Goal: Find specific page/section: Find specific page/section

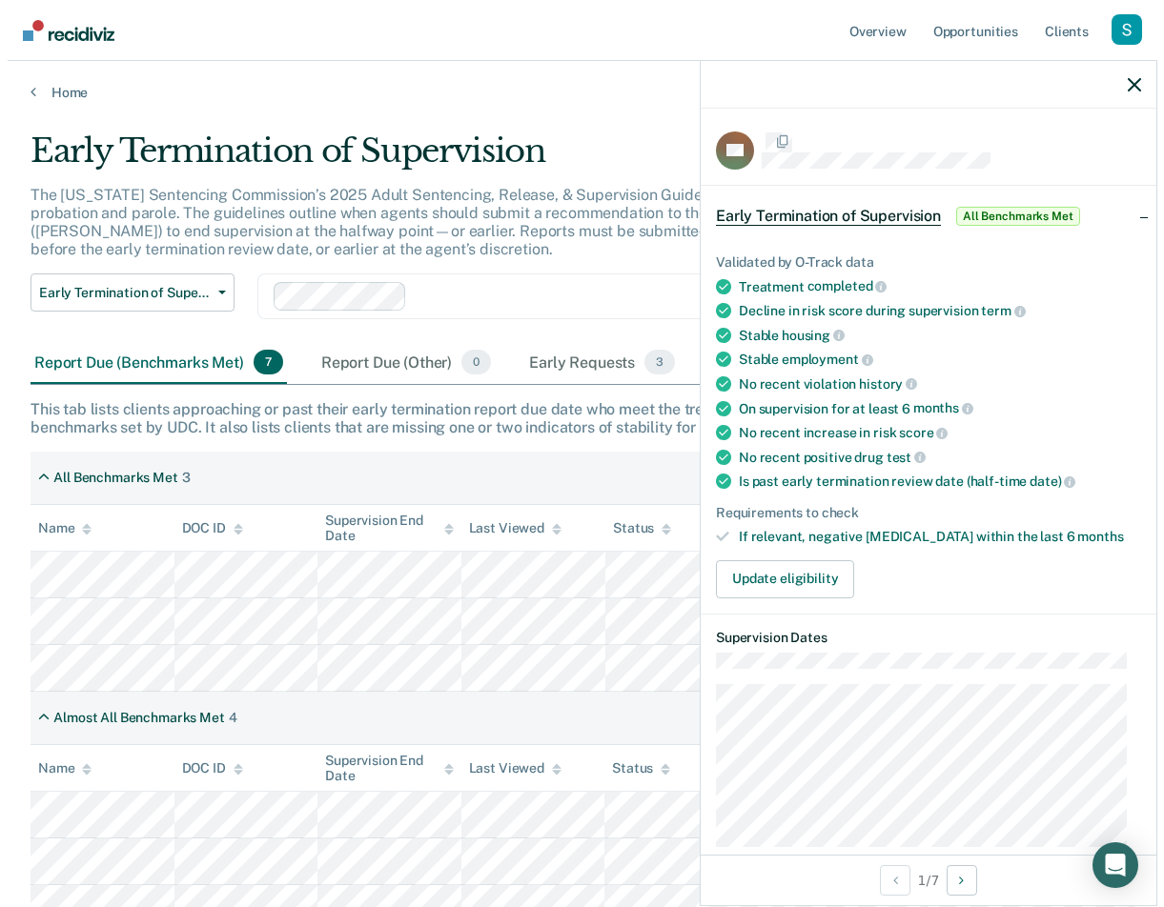
scroll to position [390, 0]
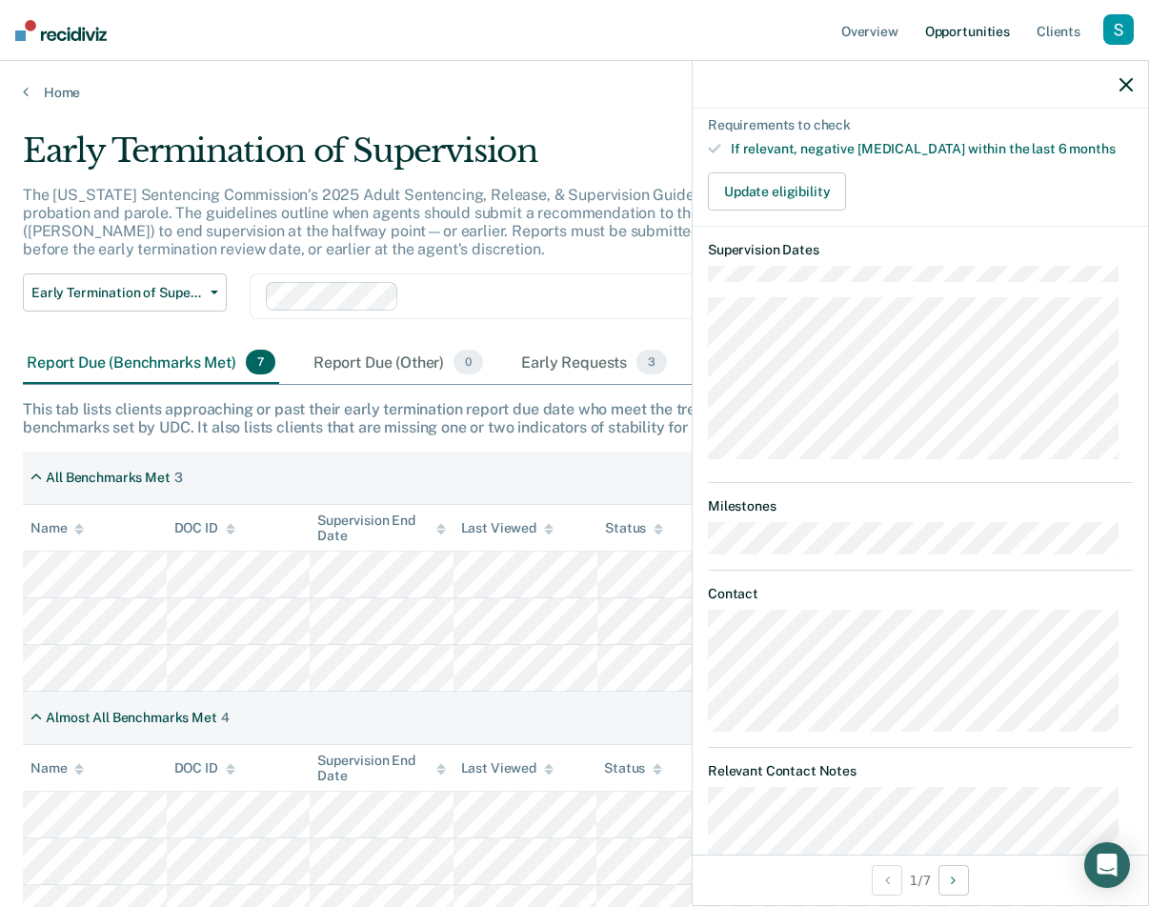
click at [982, 19] on link "Opportunities" at bounding box center [968, 30] width 92 height 61
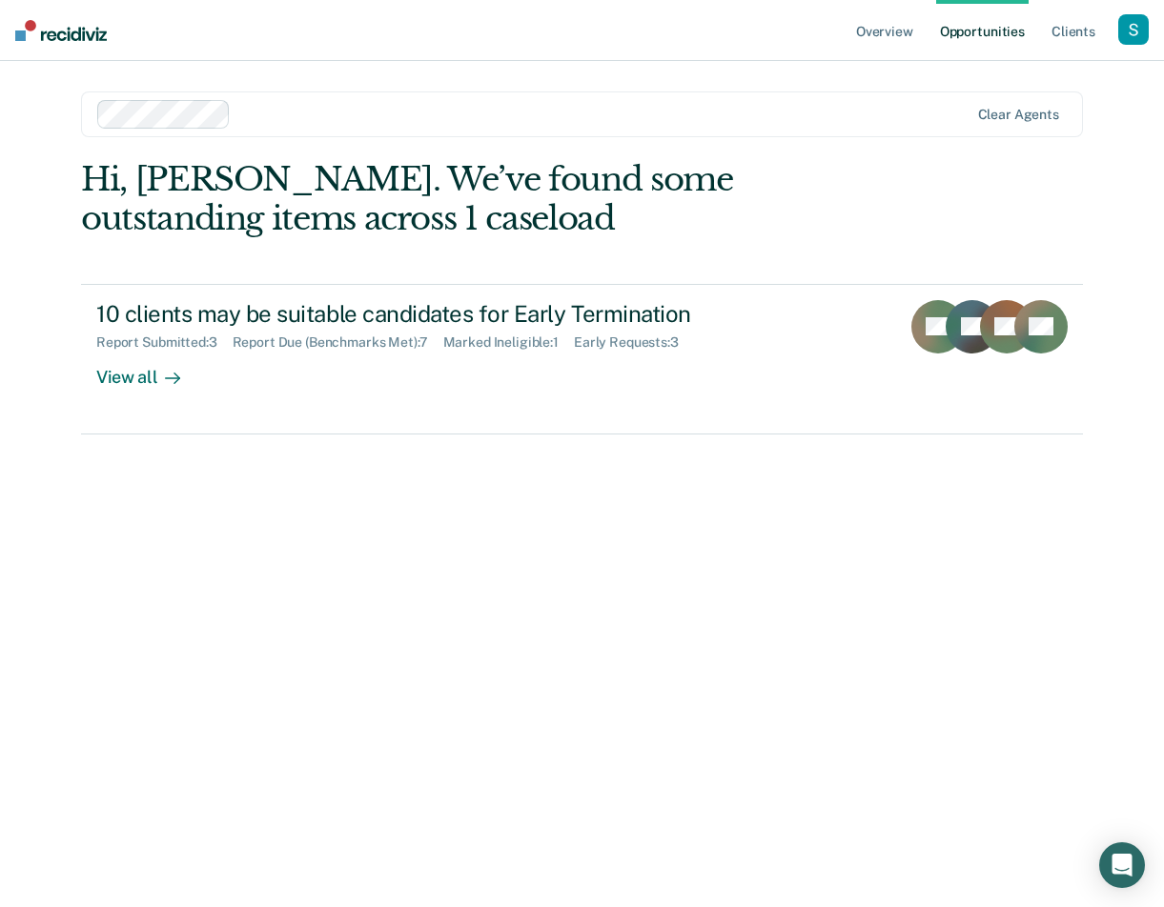
click at [1144, 31] on div "button" at bounding box center [1133, 29] width 30 height 30
click at [1015, 67] on div "Profile How it works Log Out" at bounding box center [1056, 100] width 184 height 93
click at [1015, 71] on link "Profile" at bounding box center [1056, 78] width 153 height 16
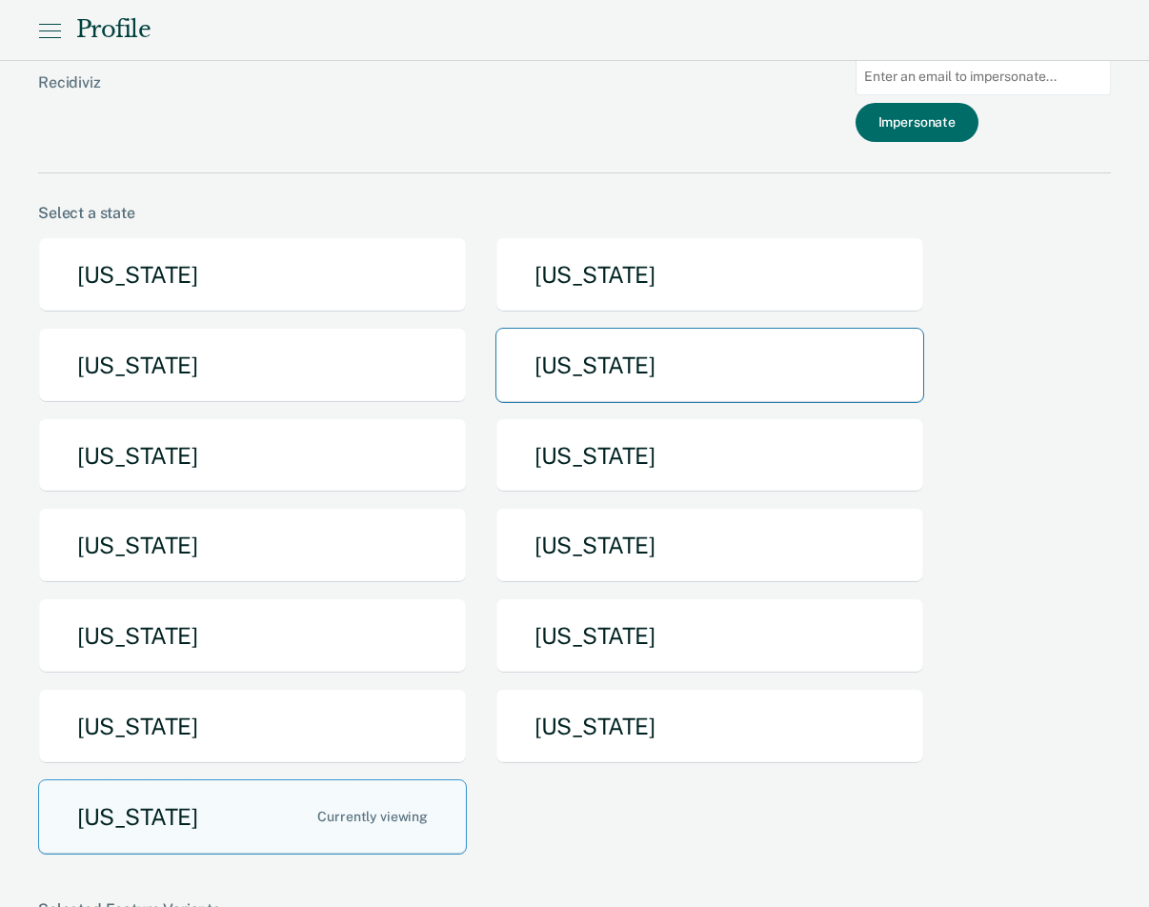
click at [586, 383] on button "Idaho" at bounding box center [710, 365] width 429 height 75
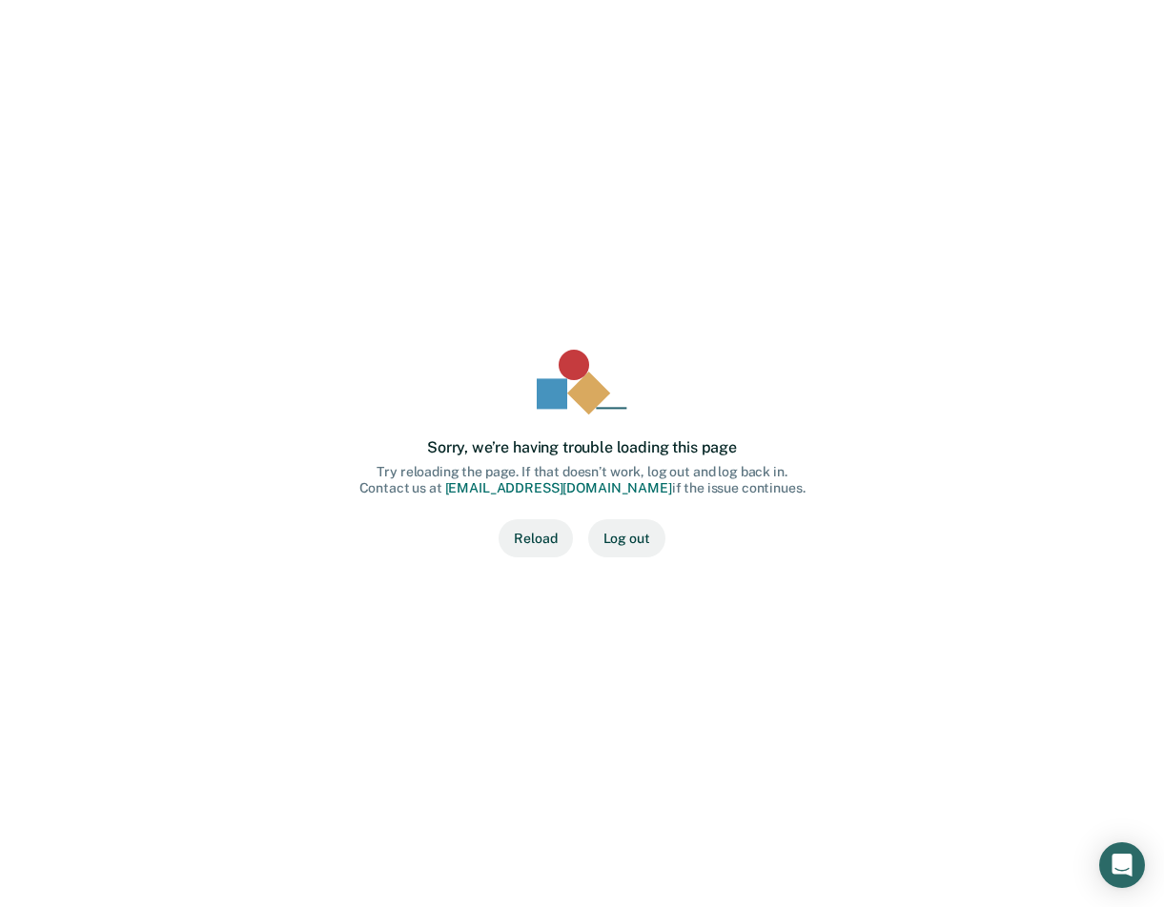
click at [632, 541] on button "Log out" at bounding box center [626, 538] width 77 height 38
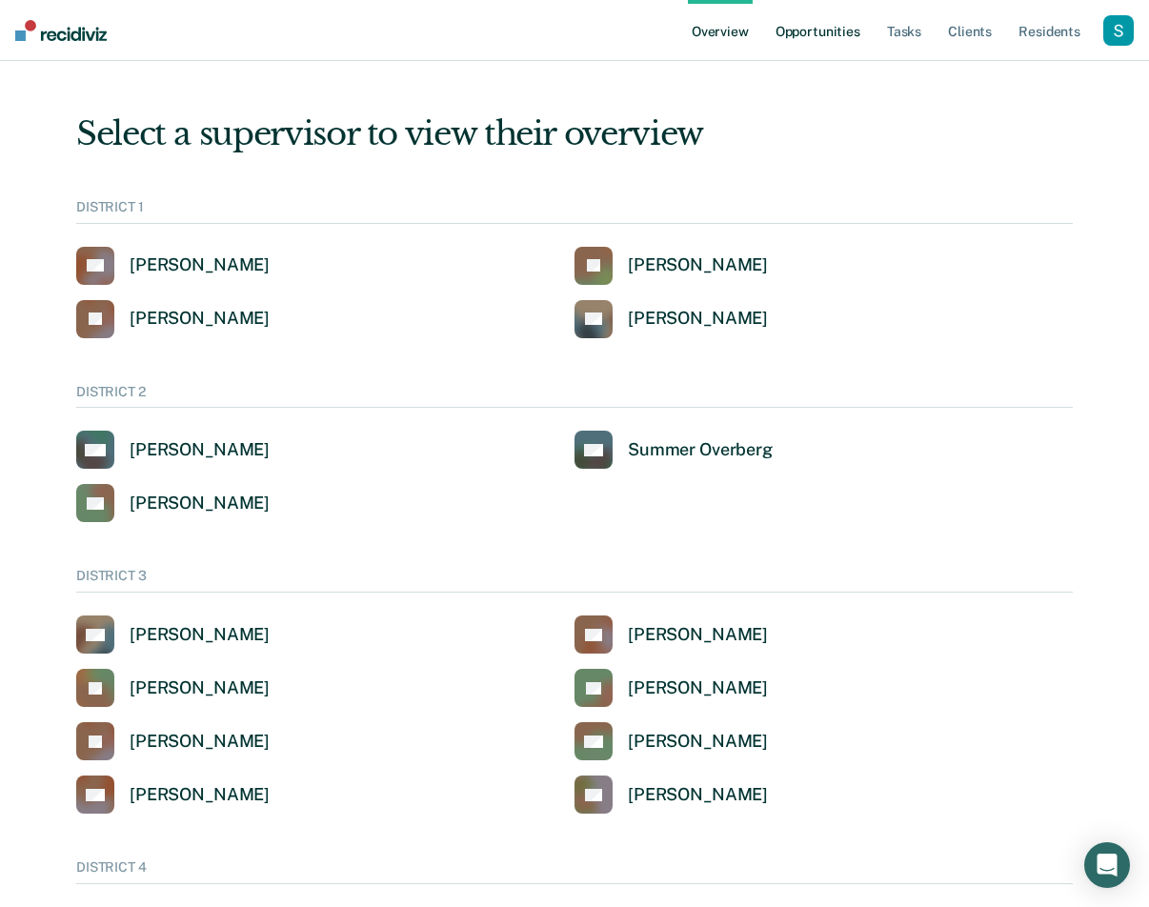
click at [837, 37] on link "Opportunities" at bounding box center [818, 30] width 92 height 61
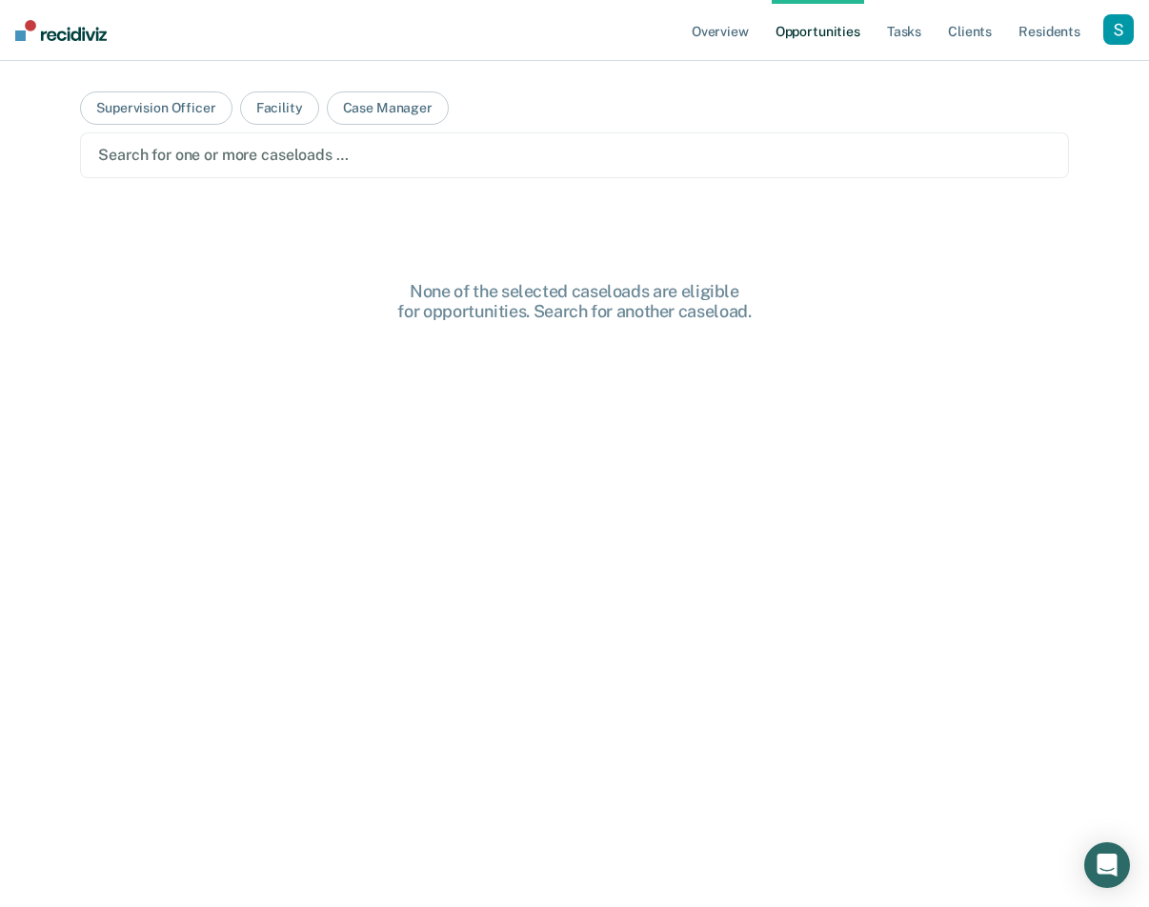
click at [330, 254] on main "Supervision Officer Facility Case Manager Search for one or more caseloads … No…" at bounding box center [574, 461] width 1034 height 801
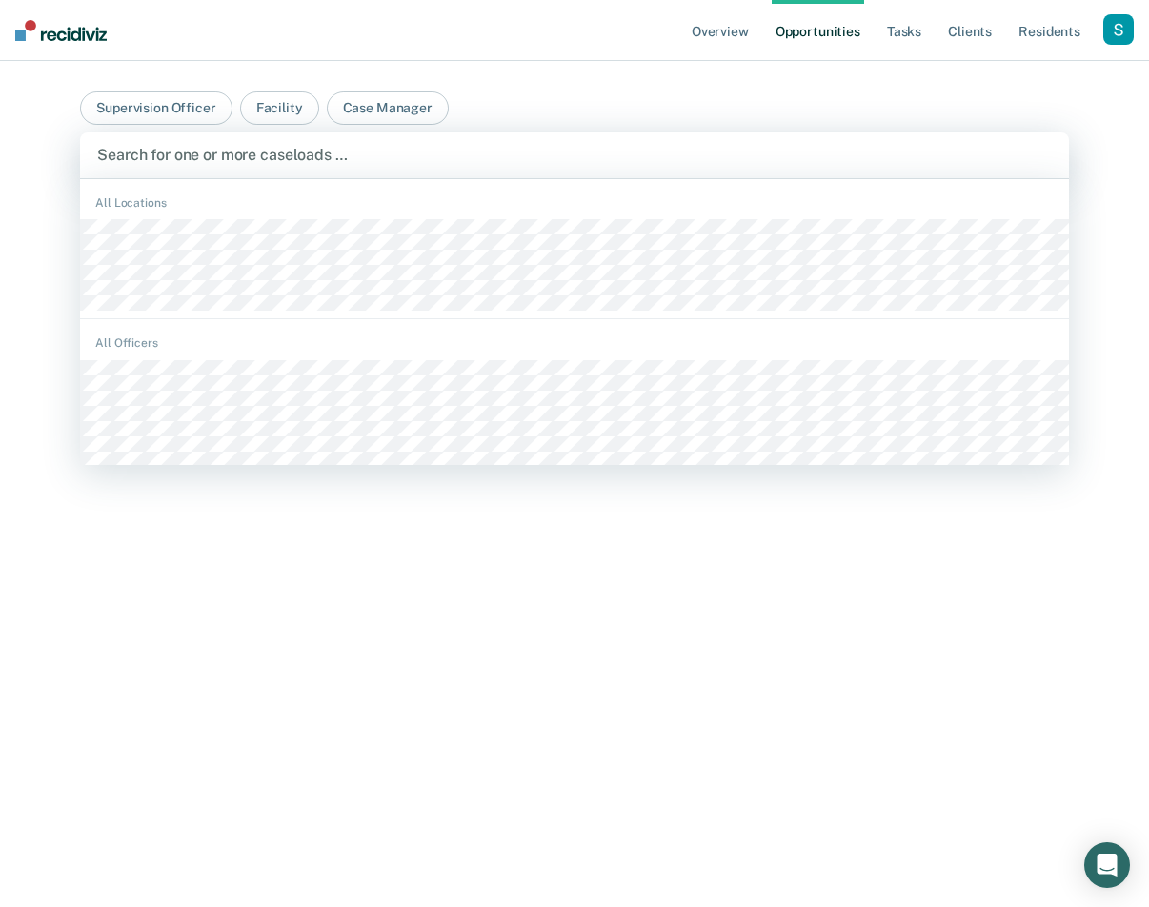
click at [211, 154] on div at bounding box center [574, 155] width 954 height 22
